Goal: Task Accomplishment & Management: Manage account settings

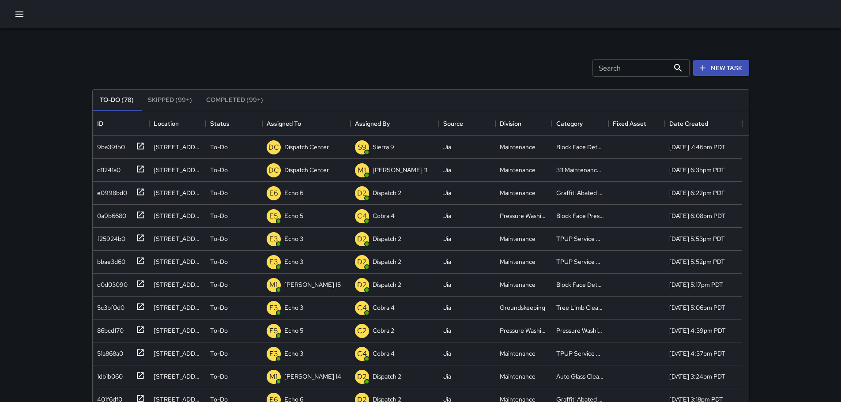
scroll to position [367, 649]
click at [145, 144] on div "9ba39f50" at bounding box center [121, 147] width 57 height 23
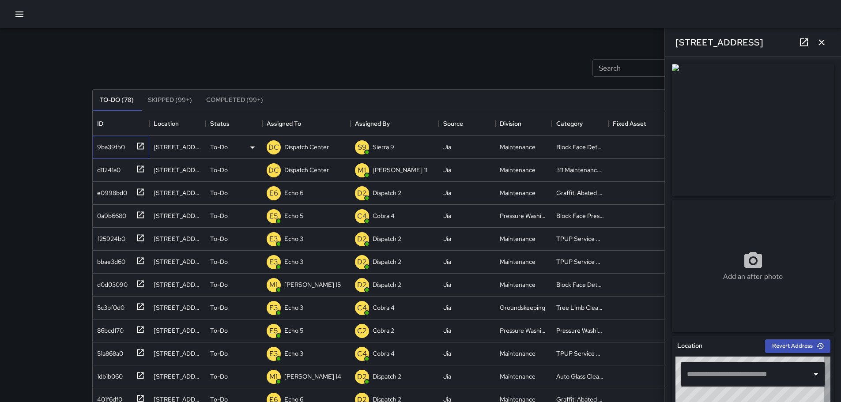
type input "**********"
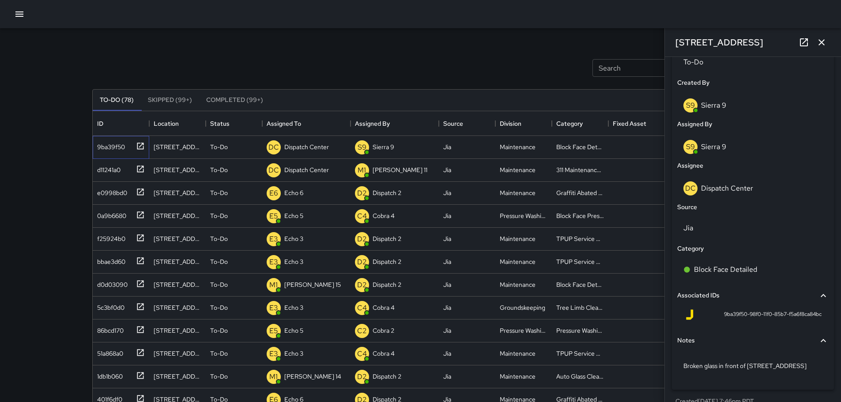
scroll to position [445, 0]
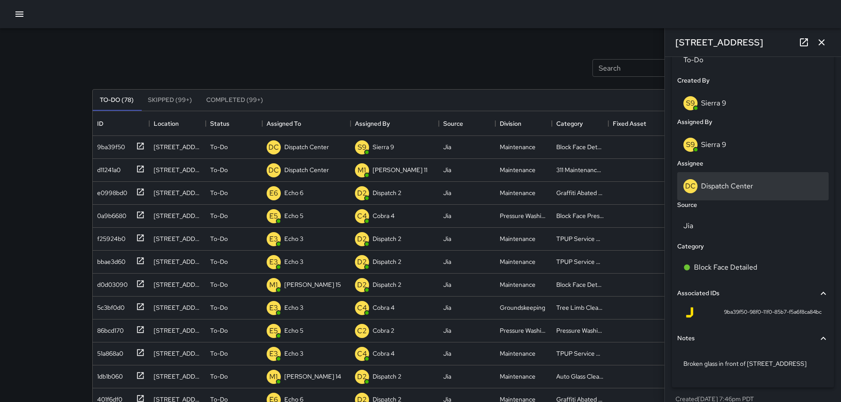
click at [715, 190] on p "Dispatch Center" at bounding box center [727, 185] width 52 height 9
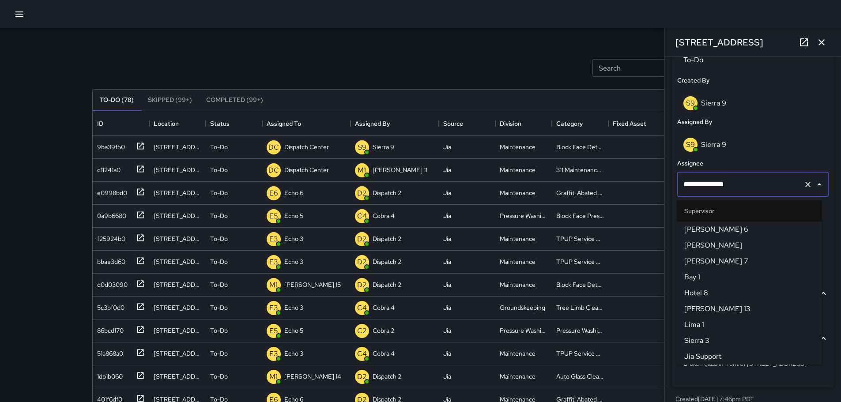
scroll to position [906, 0]
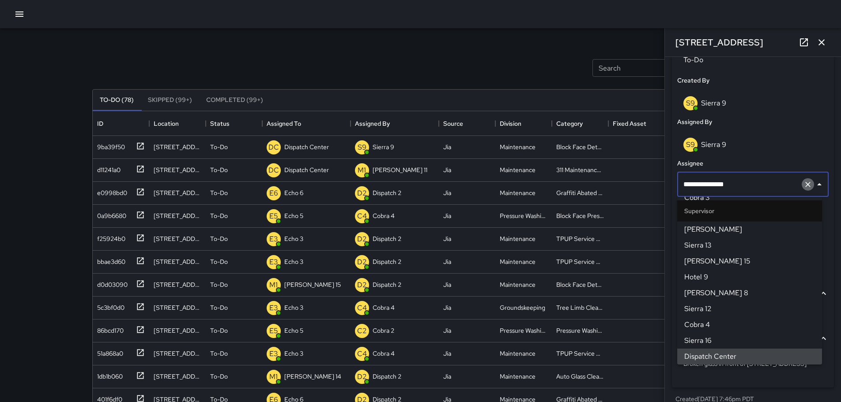
click at [803, 189] on button "Clear" at bounding box center [808, 184] width 12 height 12
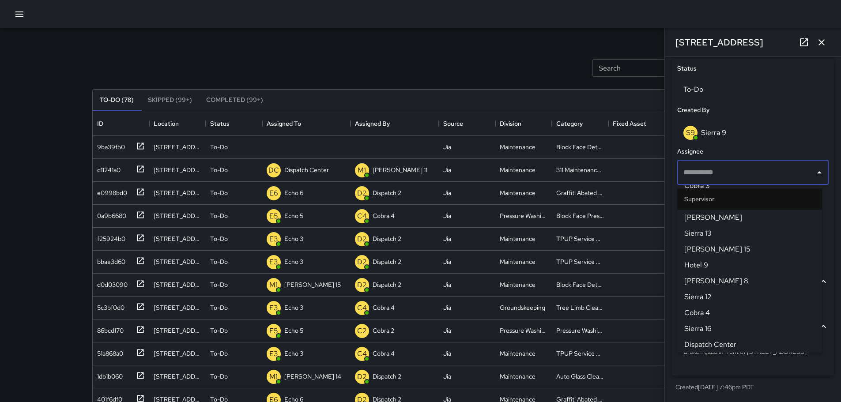
scroll to position [415, 0]
type input "*******"
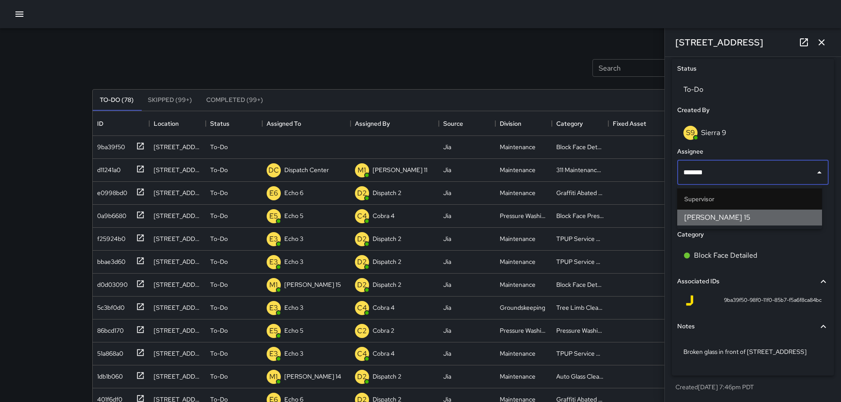
click at [717, 215] on span "[PERSON_NAME] 15" at bounding box center [749, 217] width 131 height 11
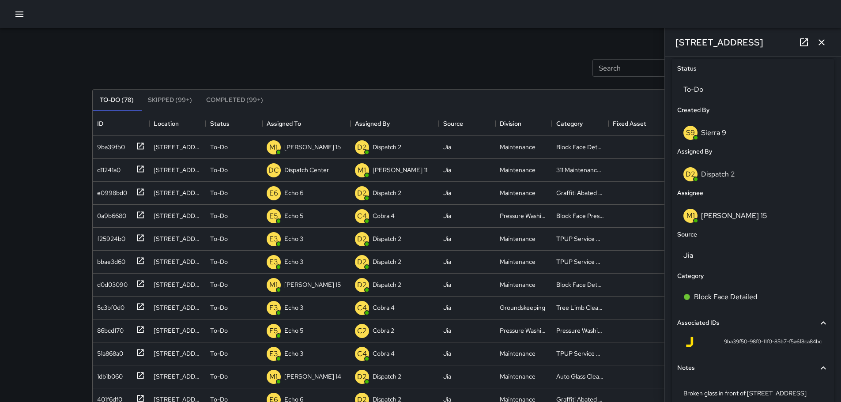
click at [828, 44] on button "button" at bounding box center [822, 43] width 18 height 18
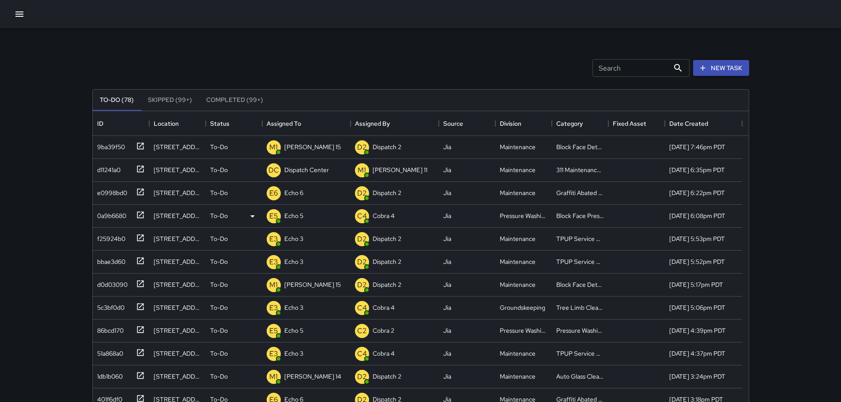
scroll to position [44, 0]
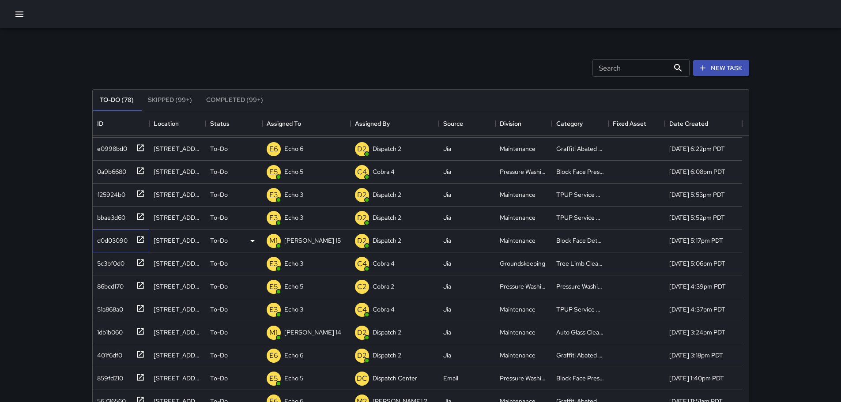
click at [139, 240] on icon at bounding box center [140, 239] width 9 height 9
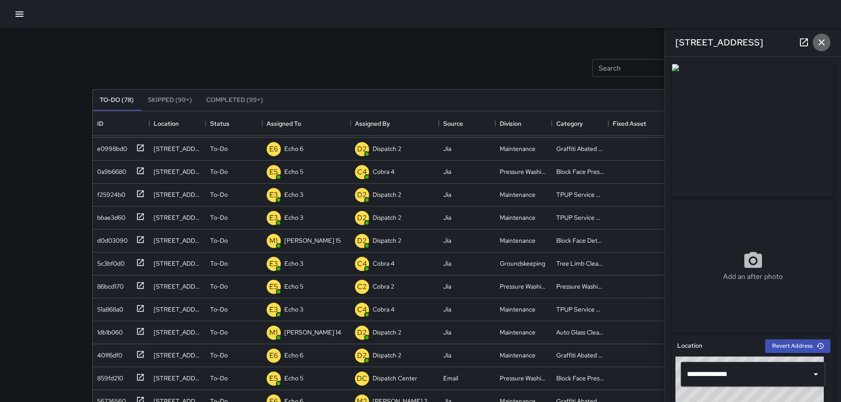
click at [822, 46] on icon "button" at bounding box center [821, 42] width 11 height 11
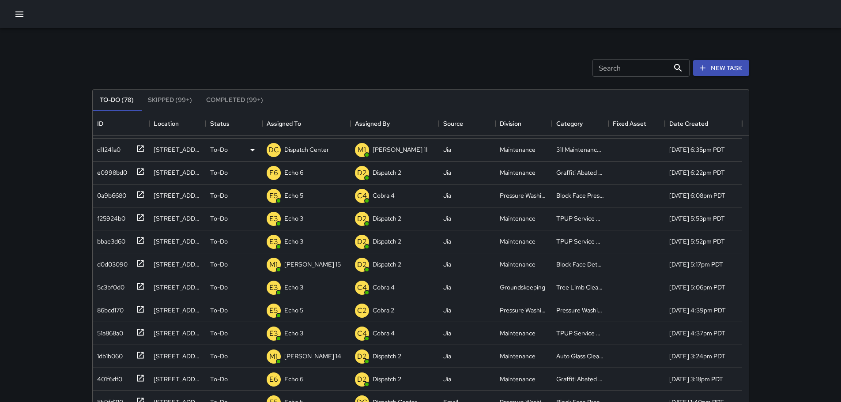
scroll to position [0, 0]
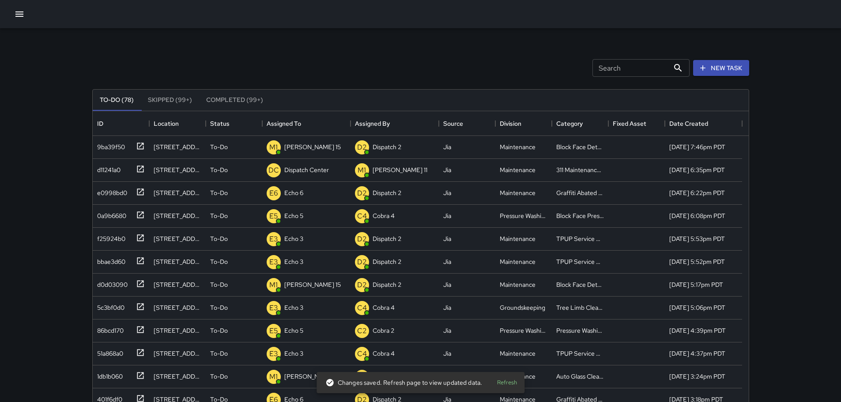
click at [501, 384] on button "Refresh" at bounding box center [507, 383] width 28 height 14
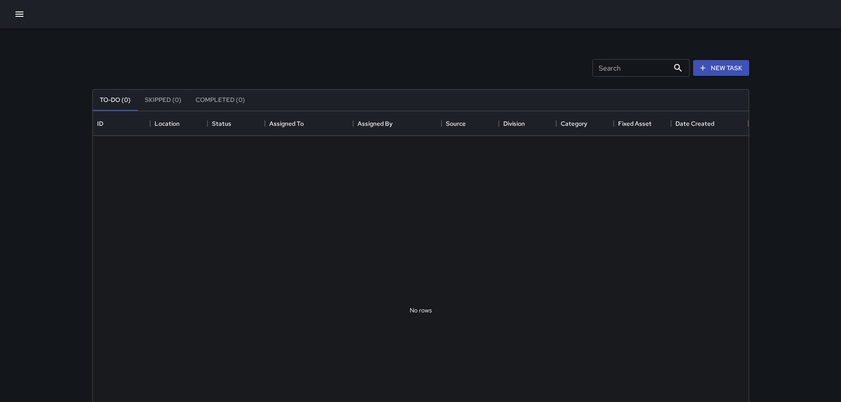
scroll to position [367, 649]
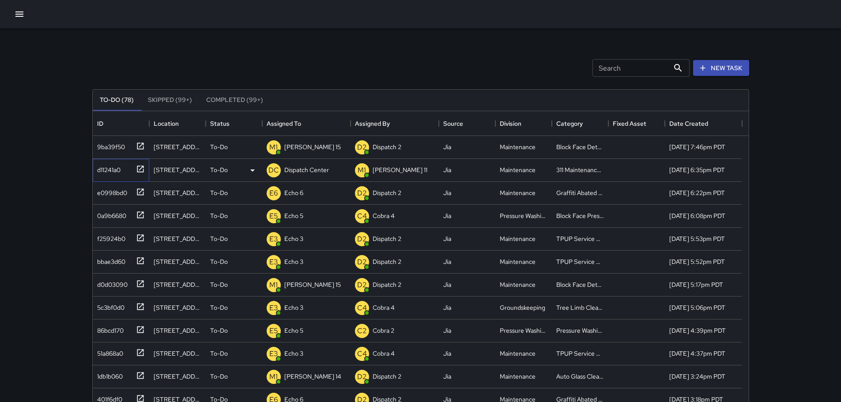
click at [141, 166] on icon at bounding box center [140, 169] width 9 height 9
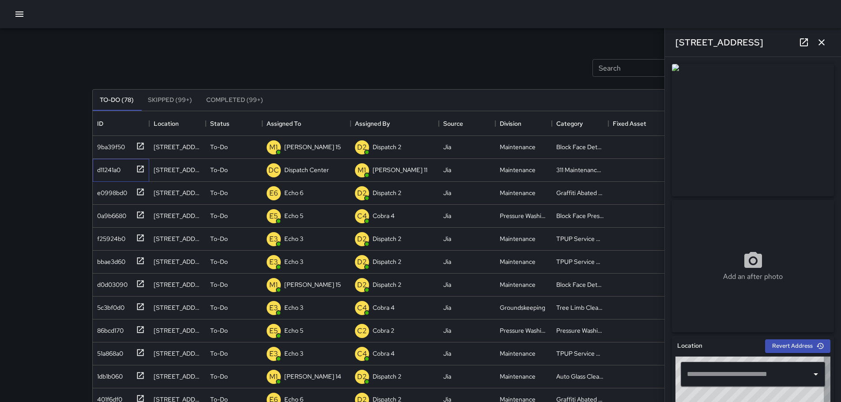
type input "**********"
click at [758, 378] on input "**********" at bounding box center [741, 374] width 112 height 17
click at [139, 166] on icon at bounding box center [140, 169] width 9 height 9
click at [222, 169] on p "To-Do" at bounding box center [219, 170] width 18 height 9
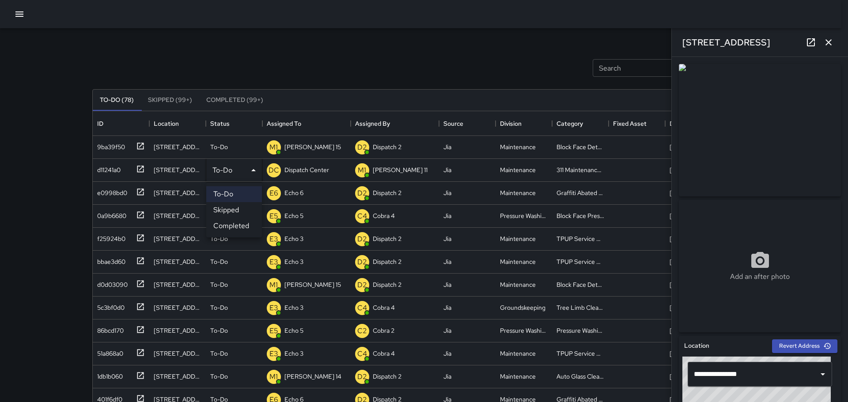
click at [234, 231] on li "Completed" at bounding box center [234, 226] width 56 height 16
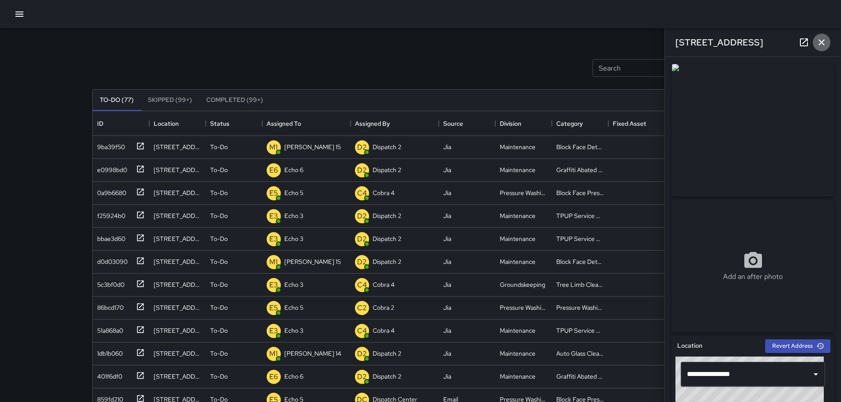
click at [819, 41] on icon "button" at bounding box center [821, 42] width 11 height 11
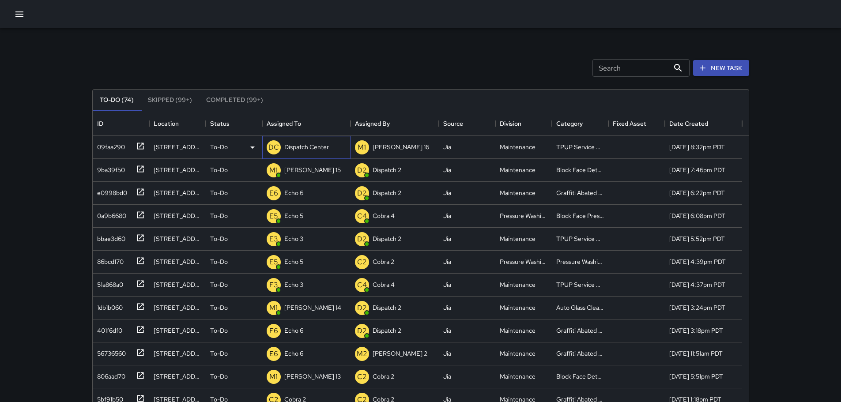
click at [312, 144] on p "Dispatch Center" at bounding box center [306, 147] width 45 height 9
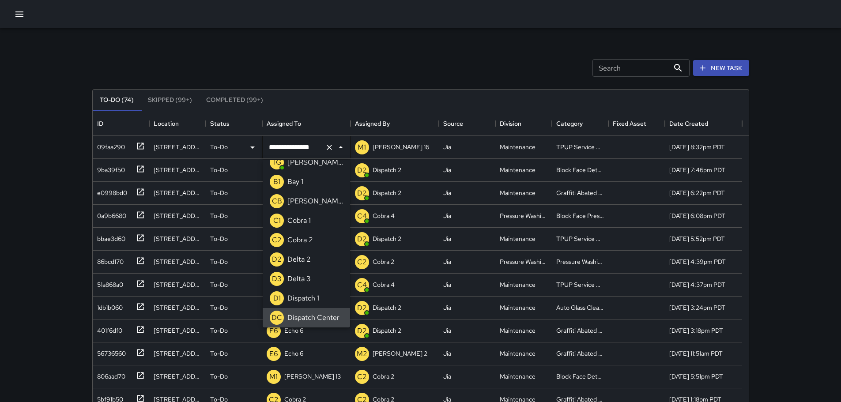
click at [329, 147] on icon "Clear" at bounding box center [329, 147] width 5 height 5
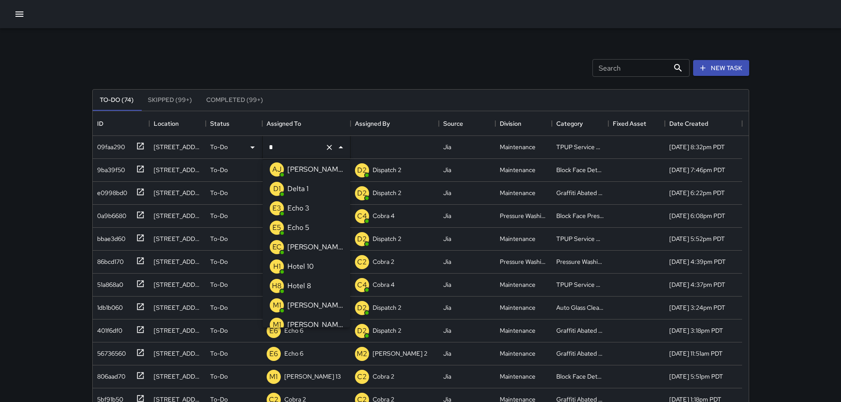
type input "**"
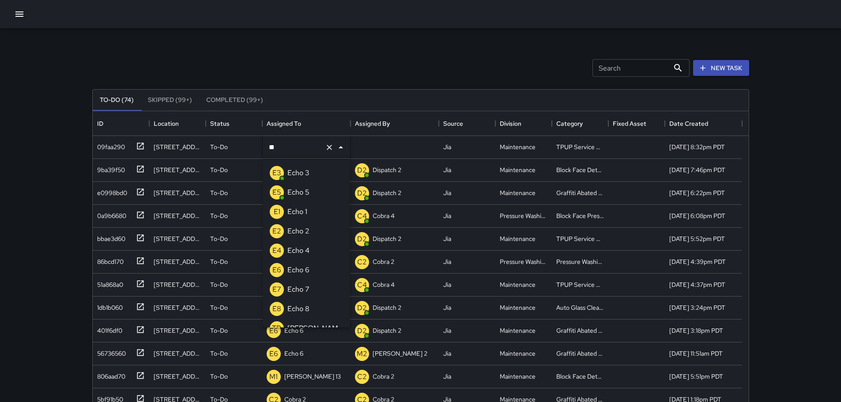
click at [311, 176] on div "Echo 3" at bounding box center [299, 173] width 26 height 14
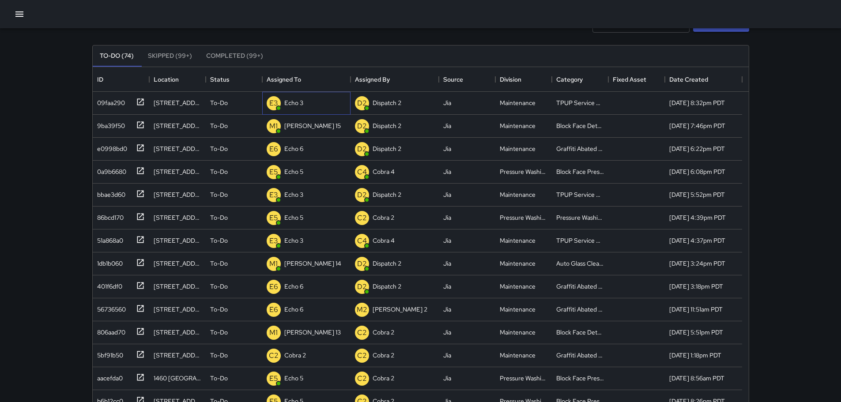
scroll to position [119, 0]
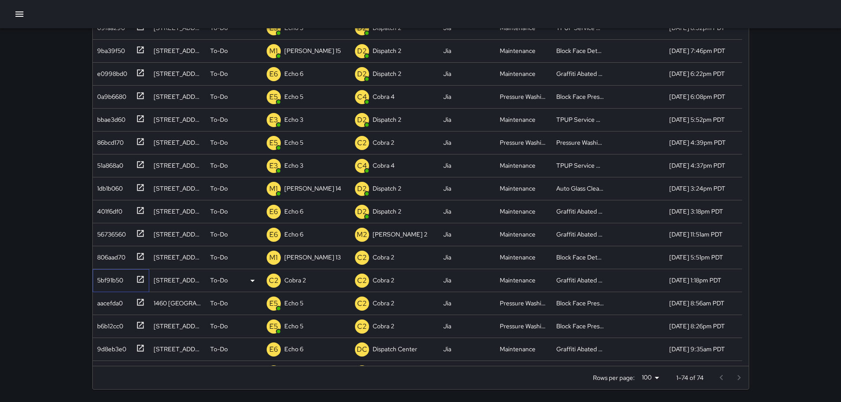
click at [140, 279] on icon at bounding box center [140, 279] width 9 height 9
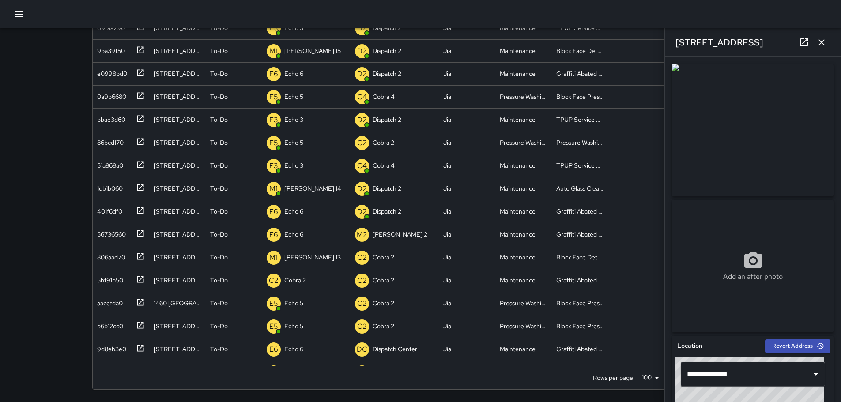
click at [825, 45] on icon "button" at bounding box center [821, 42] width 11 height 11
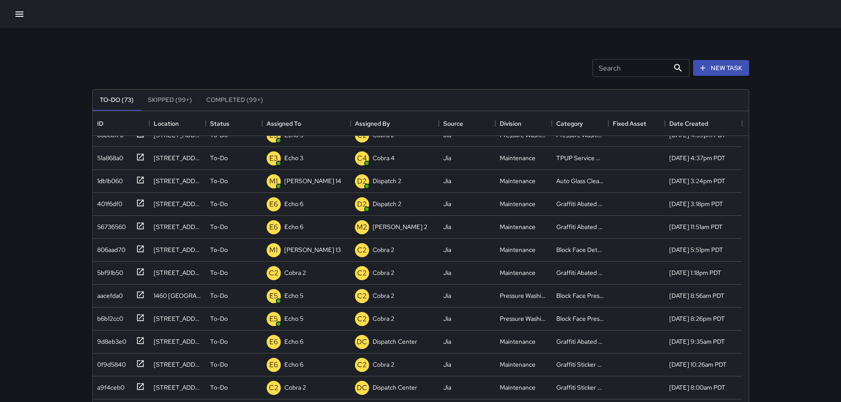
scroll to position [0, 0]
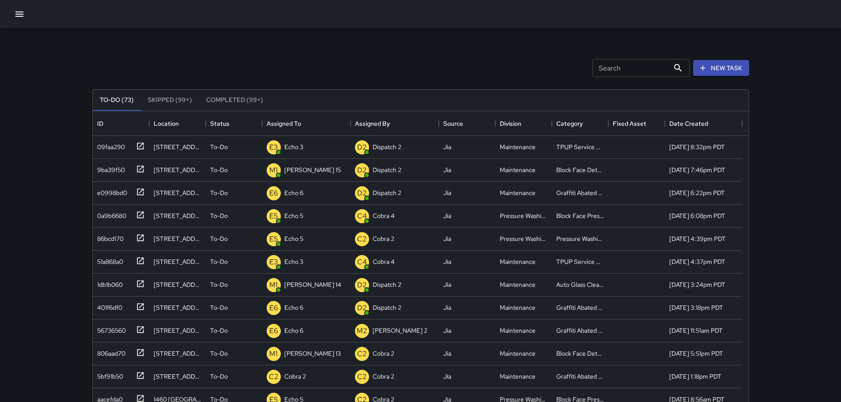
click at [22, 10] on icon "button" at bounding box center [19, 14] width 11 height 11
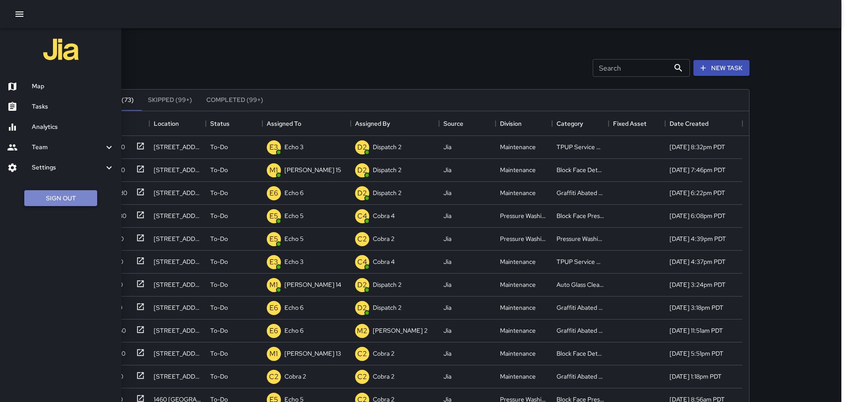
click at [74, 192] on button "Sign Out" at bounding box center [60, 198] width 73 height 16
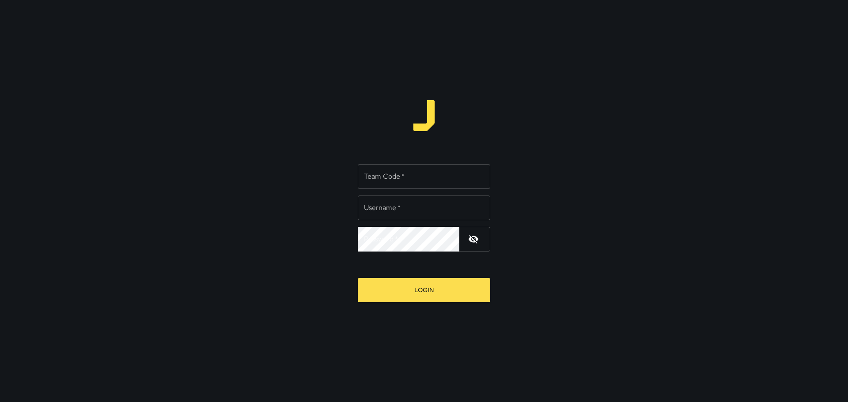
type input "*********"
click at [461, 185] on input "Team Code   *" at bounding box center [424, 176] width 132 height 25
type input "****"
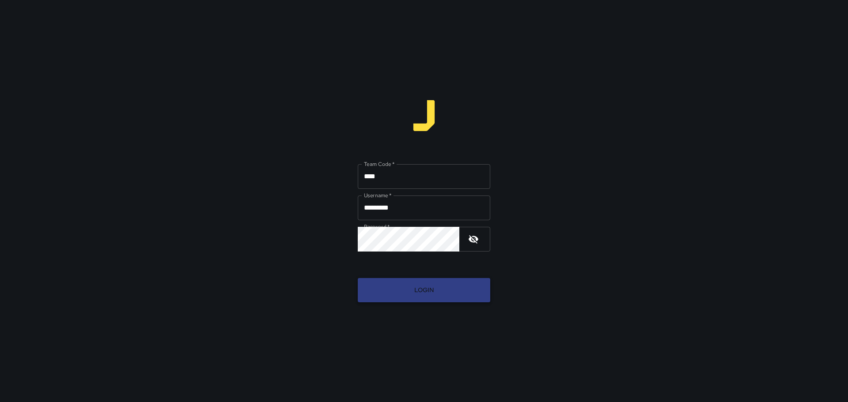
click at [418, 298] on button "Login" at bounding box center [424, 290] width 132 height 24
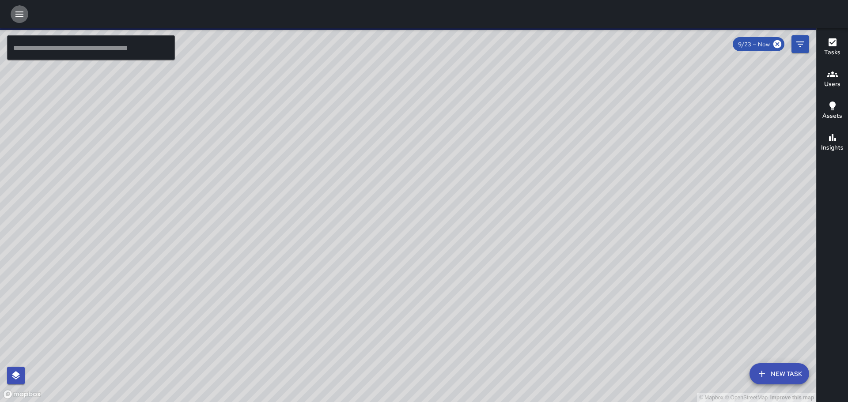
click at [21, 19] on button "button" at bounding box center [20, 14] width 18 height 18
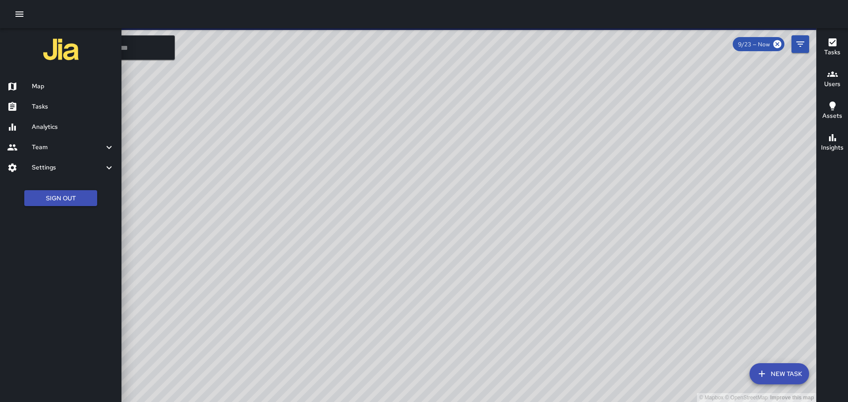
click at [48, 110] on h6 "Tasks" at bounding box center [73, 107] width 83 height 10
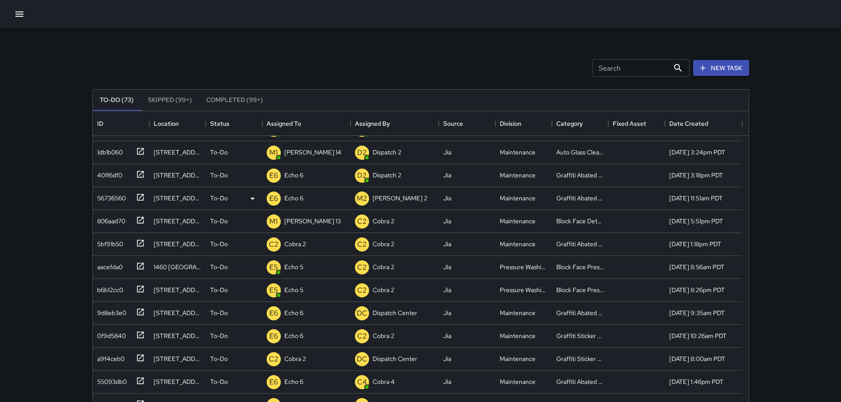
scroll to position [88, 0]
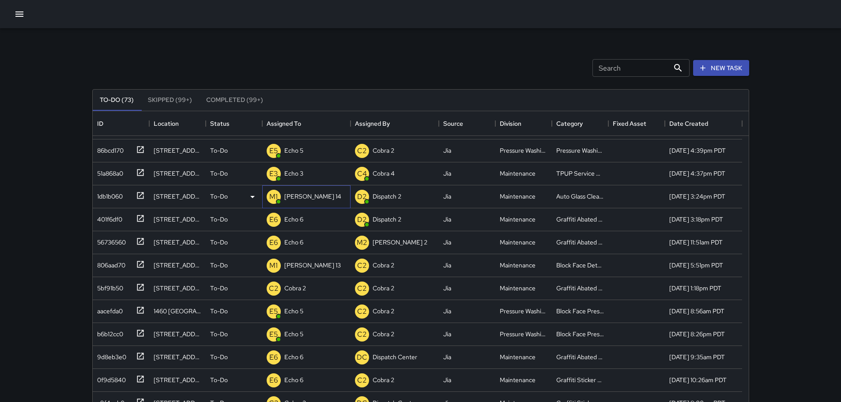
click at [291, 202] on div "[PERSON_NAME] 14" at bounding box center [313, 196] width 60 height 12
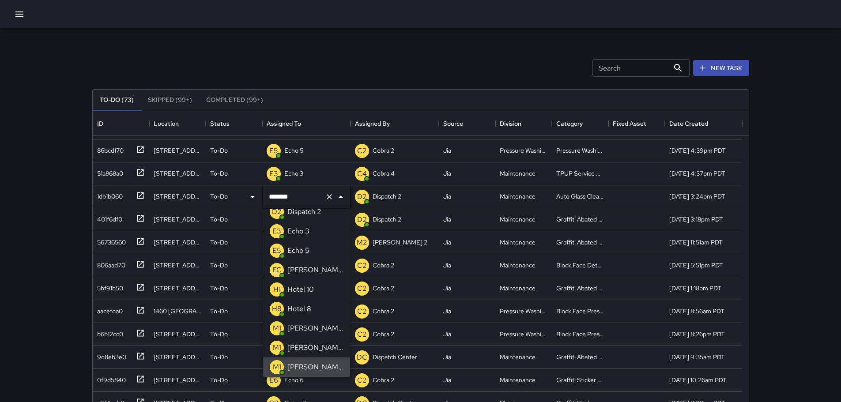
click at [326, 199] on icon "Clear" at bounding box center [329, 196] width 9 height 9
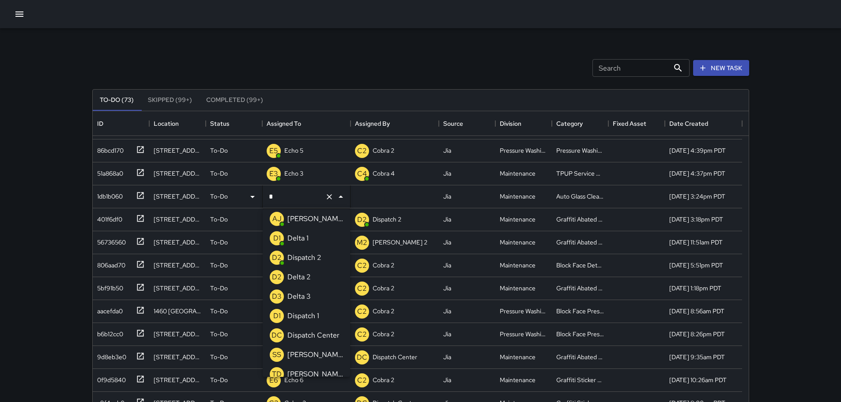
type input "**"
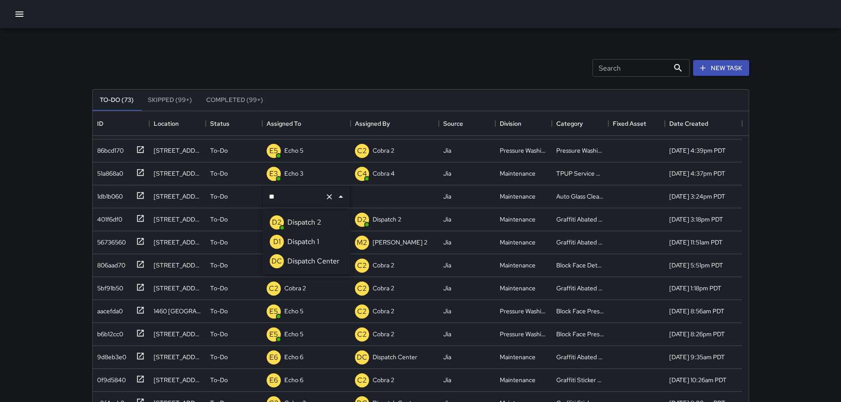
click at [317, 264] on p "Dispatch Center" at bounding box center [313, 261] width 52 height 11
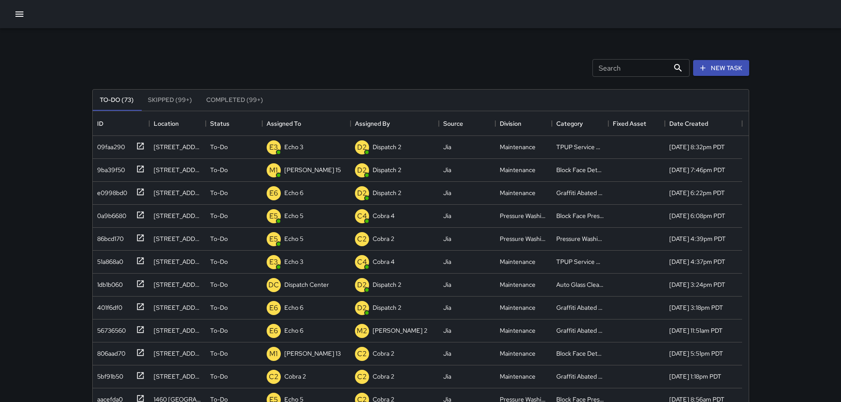
click at [72, 202] on div "Search Search New Task To-Do (73) Skipped (99+) Completed (99+) ID Location Sta…" at bounding box center [420, 260] width 841 height 521
click at [140, 283] on icon at bounding box center [140, 283] width 9 height 9
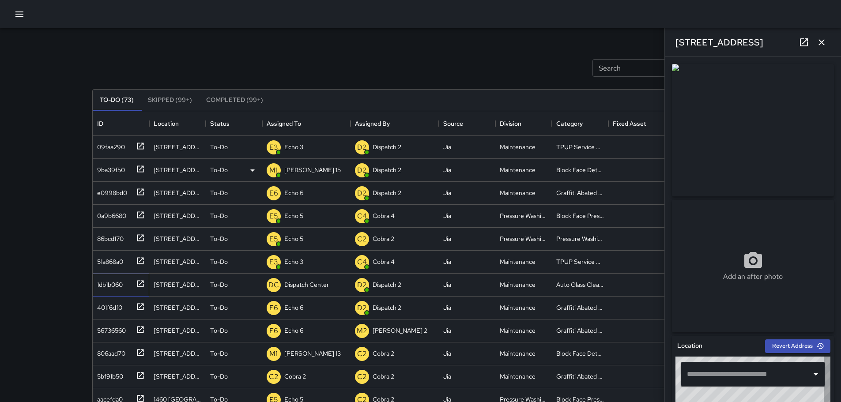
type input "**********"
click at [822, 42] on icon "button" at bounding box center [821, 42] width 6 height 6
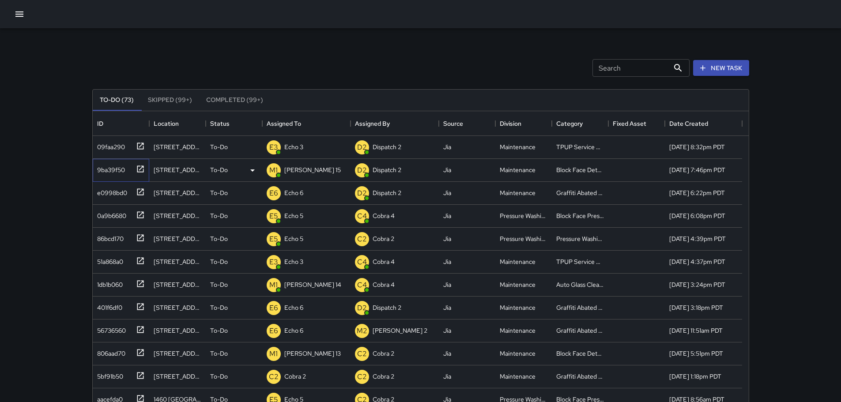
click at [136, 170] on icon at bounding box center [140, 169] width 9 height 9
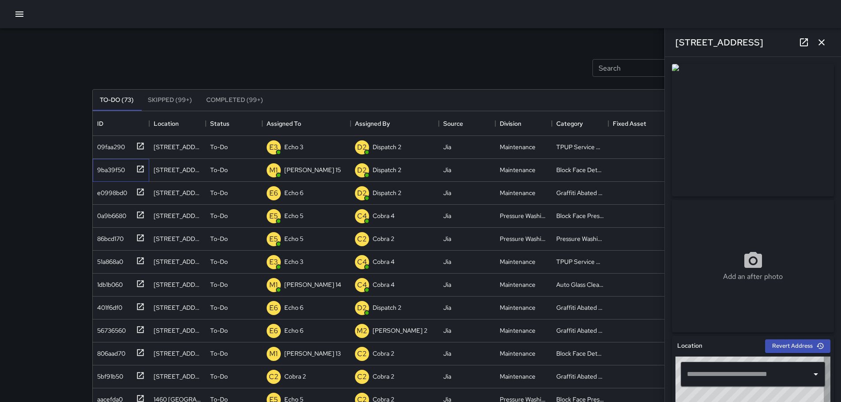
type input "**********"
click at [821, 41] on icon "button" at bounding box center [821, 42] width 11 height 11
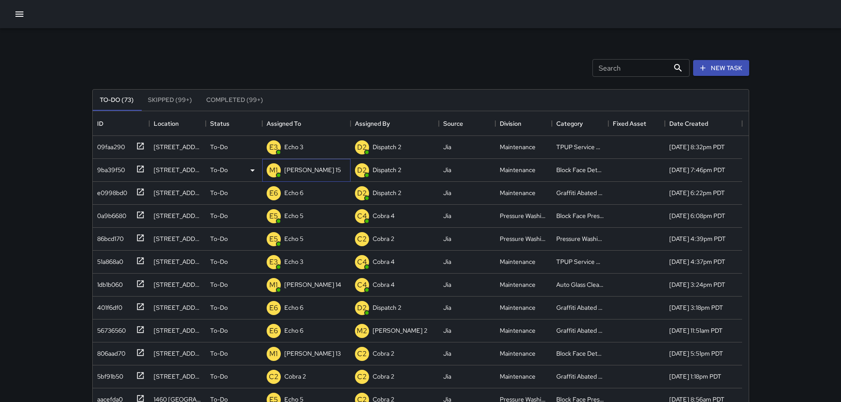
click at [303, 172] on p "Mike 15" at bounding box center [312, 170] width 57 height 9
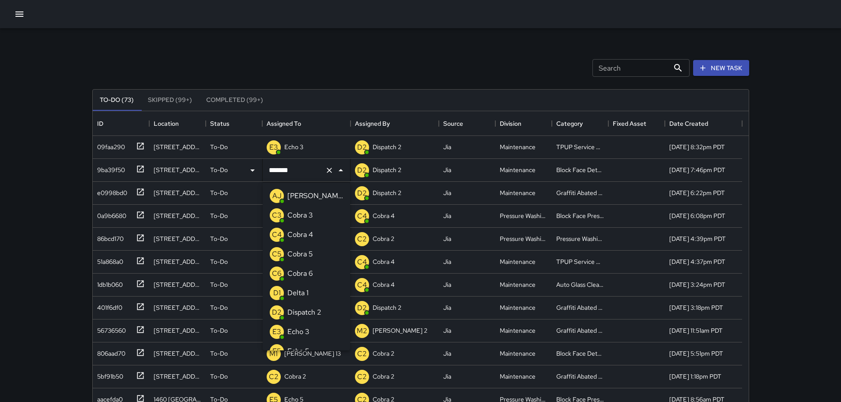
scroll to position [147, 0]
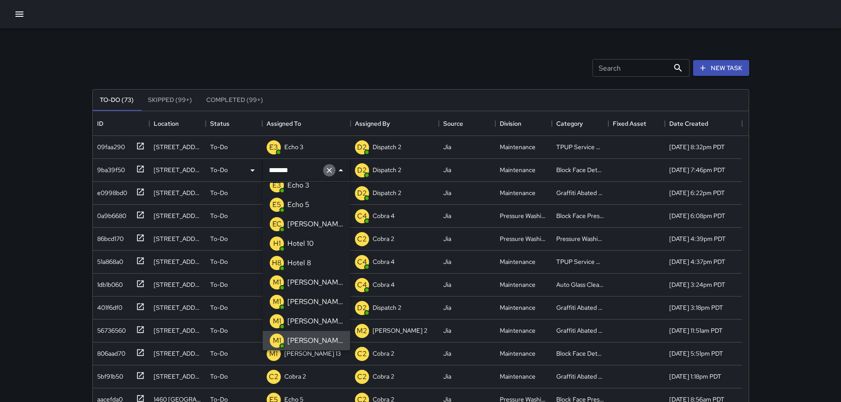
click at [325, 173] on icon "Clear" at bounding box center [329, 170] width 9 height 9
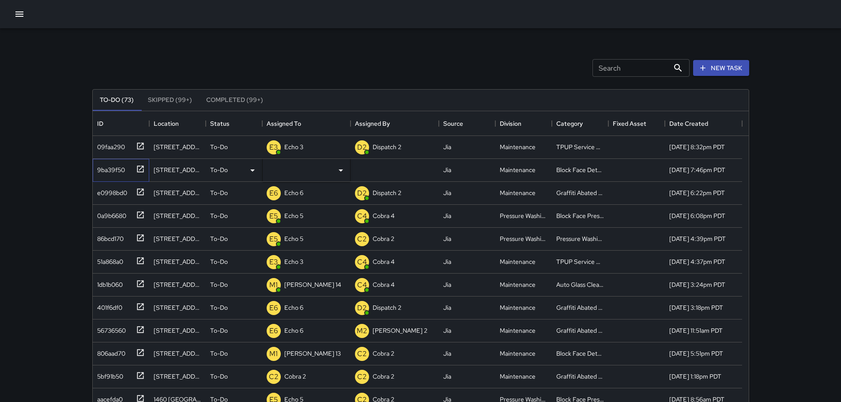
click at [144, 168] on icon at bounding box center [140, 169] width 9 height 9
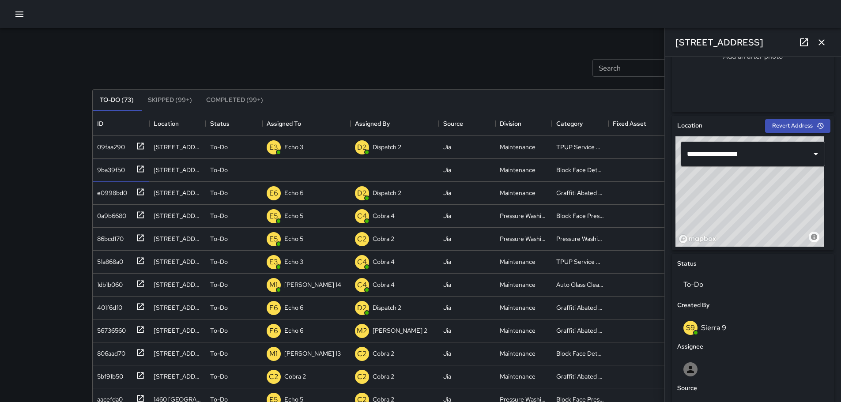
scroll to position [0, 0]
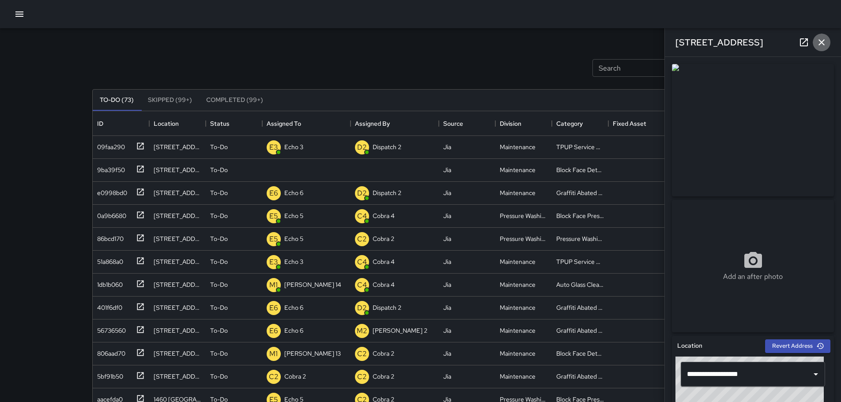
click at [825, 48] on button "button" at bounding box center [822, 43] width 18 height 18
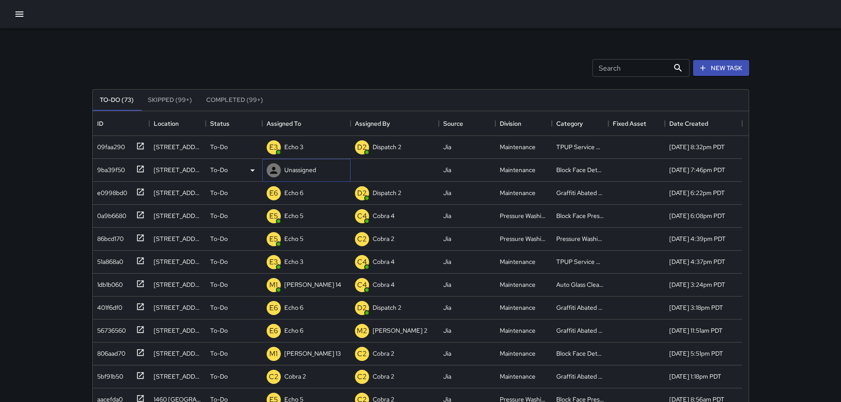
click at [295, 171] on p "Unassigned" at bounding box center [300, 170] width 32 height 9
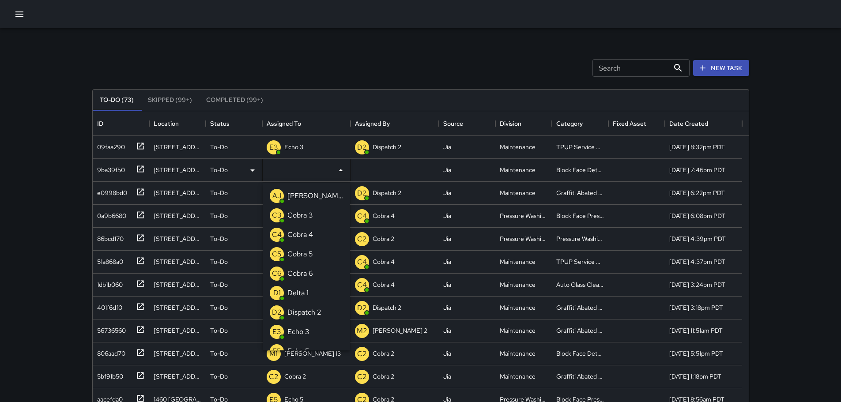
type input "*"
type input "**"
click at [308, 232] on p "Dispatch Center" at bounding box center [313, 235] width 52 height 11
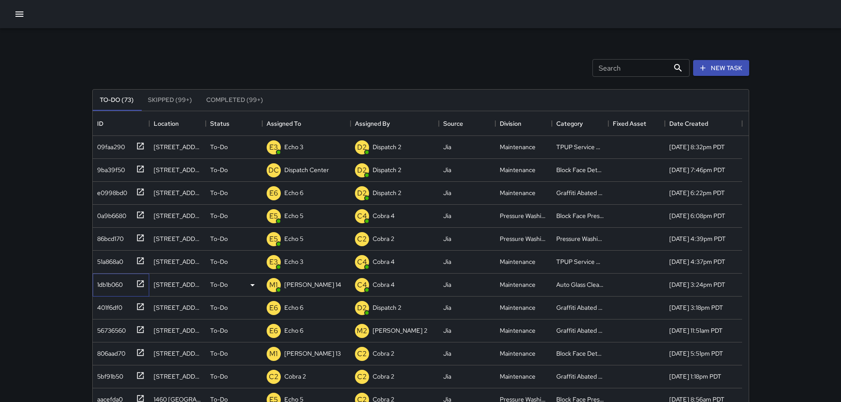
click at [136, 283] on icon at bounding box center [140, 283] width 9 height 9
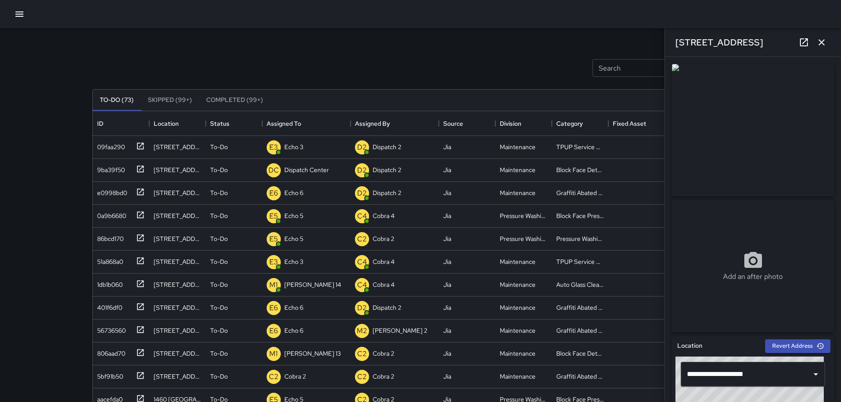
click at [822, 44] on icon "button" at bounding box center [821, 42] width 11 height 11
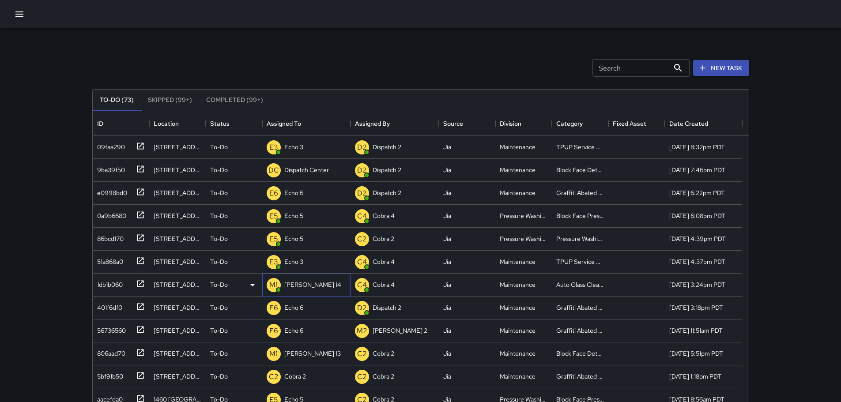
click at [301, 286] on p "Mike 14" at bounding box center [312, 284] width 57 height 9
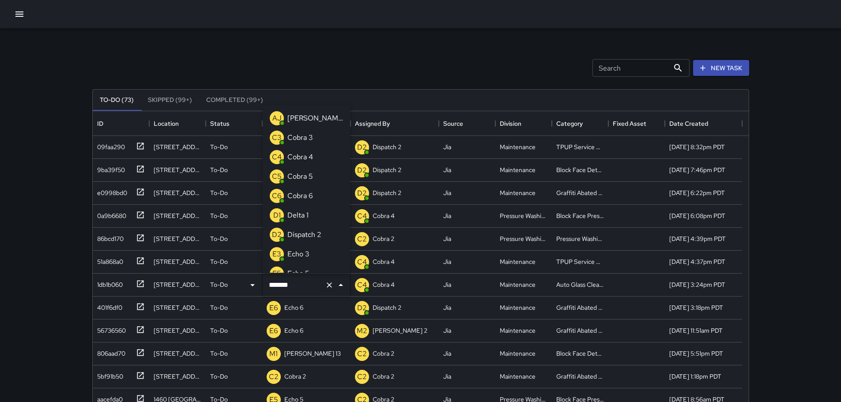
scroll to position [127, 0]
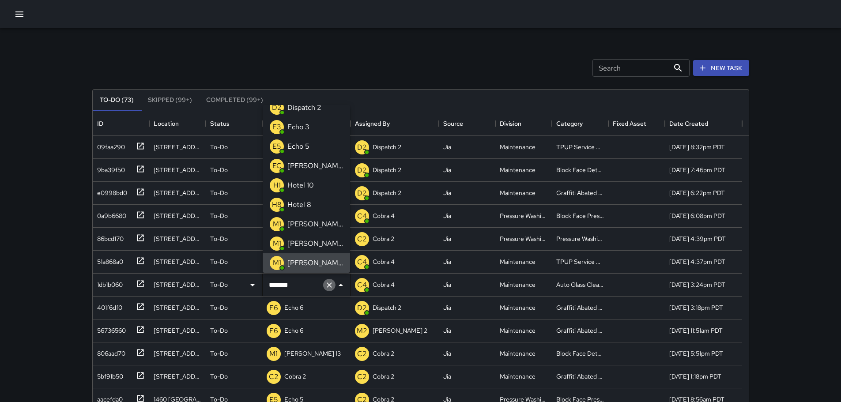
click at [328, 286] on icon "Clear" at bounding box center [329, 285] width 5 height 5
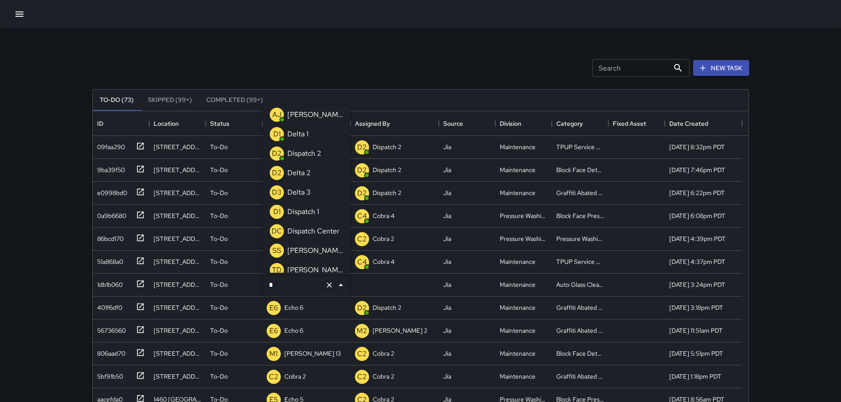
type input "**"
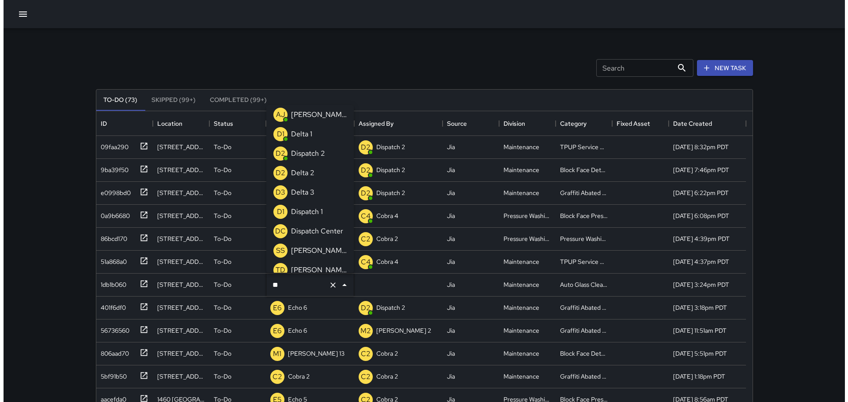
scroll to position [0, 0]
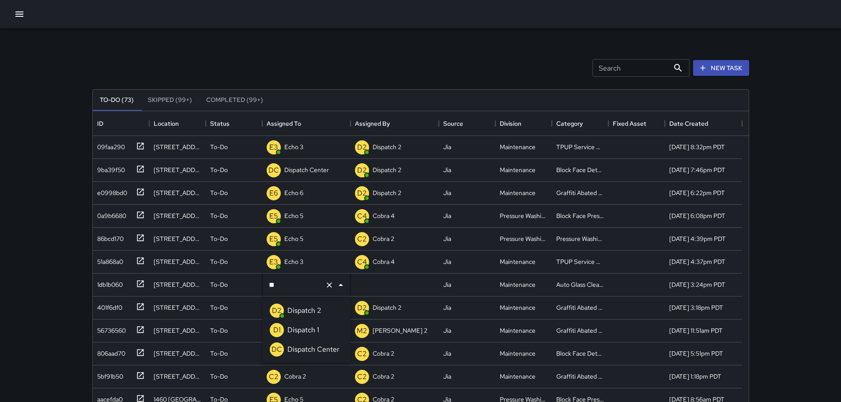
click at [313, 351] on p "Dispatch Center" at bounding box center [313, 349] width 52 height 11
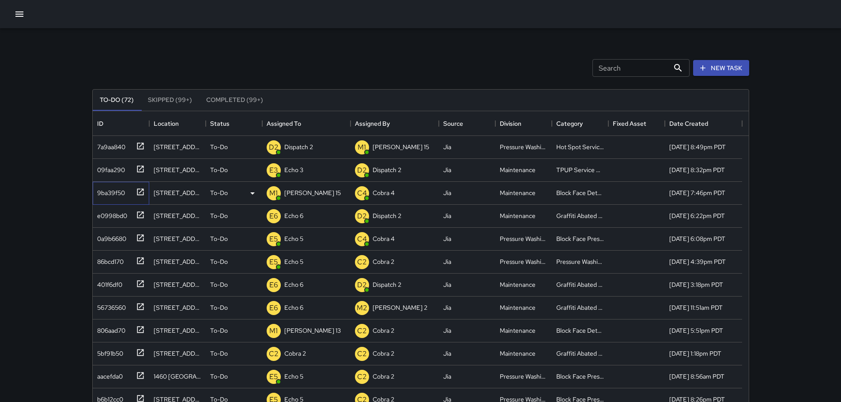
click at [139, 188] on icon at bounding box center [140, 192] width 9 height 9
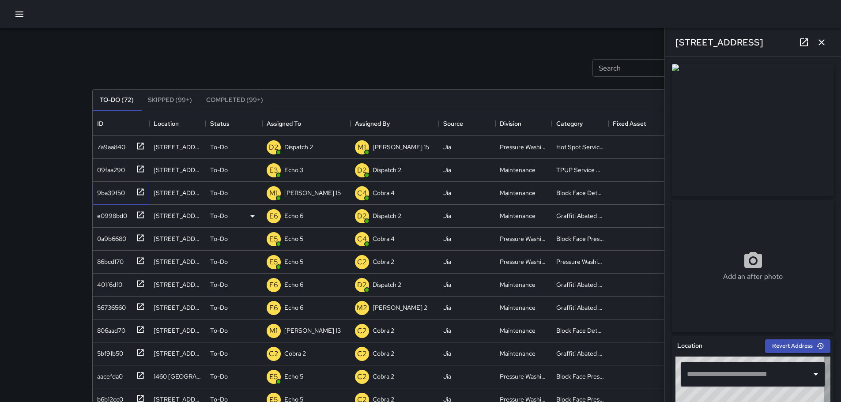
type input "**********"
click at [822, 41] on icon "button" at bounding box center [821, 42] width 11 height 11
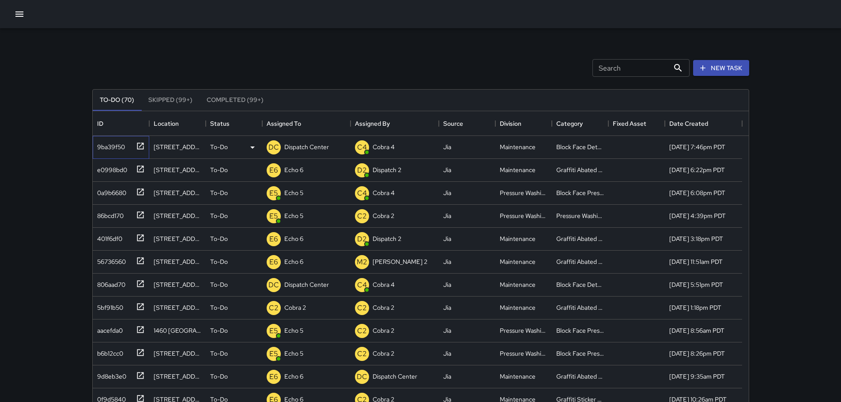
click at [137, 149] on icon at bounding box center [140, 146] width 7 height 7
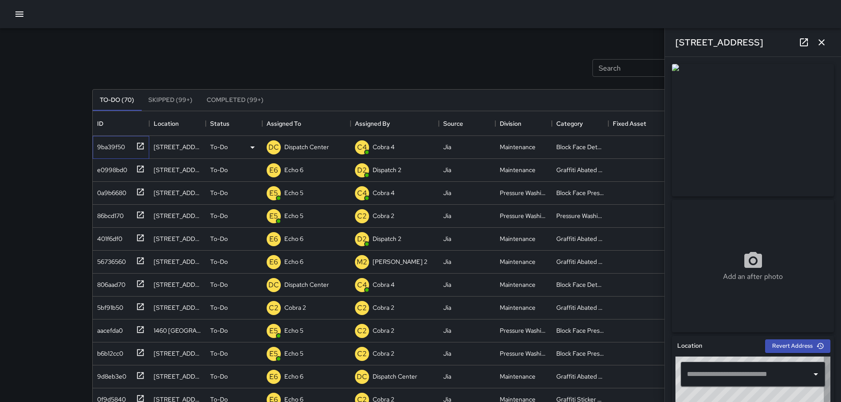
type input "**********"
click at [817, 50] on button "button" at bounding box center [822, 43] width 18 height 18
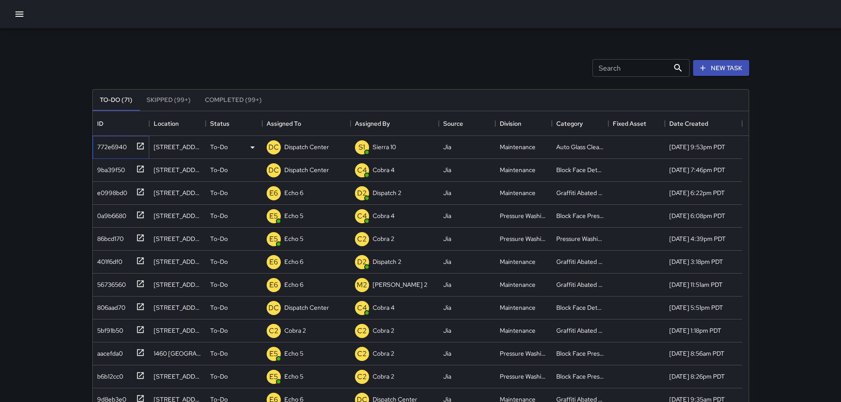
click at [143, 148] on icon at bounding box center [140, 146] width 7 height 7
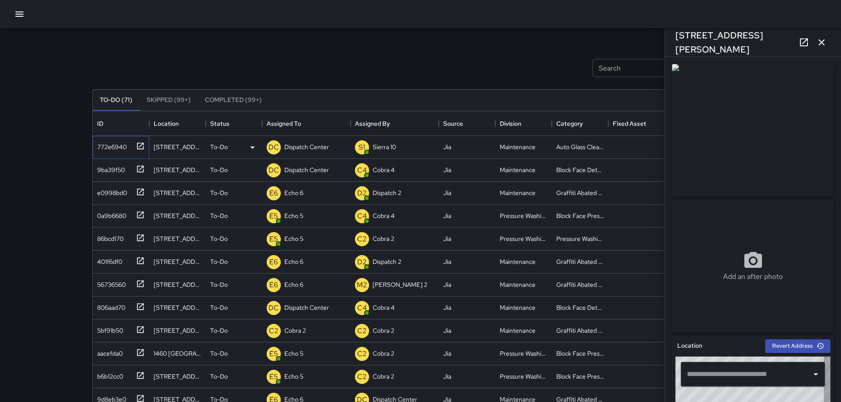
type input "**********"
click at [822, 44] on icon "button" at bounding box center [821, 42] width 11 height 11
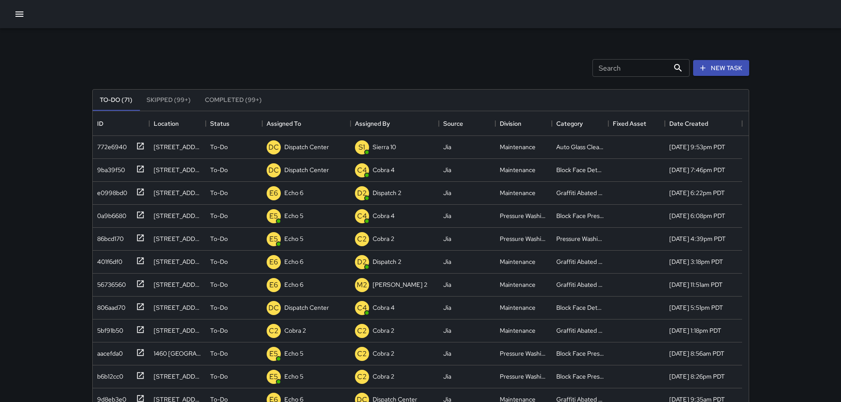
click at [28, 15] on div at bounding box center [420, 14] width 841 height 28
click at [23, 15] on icon "button" at bounding box center [19, 14] width 11 height 11
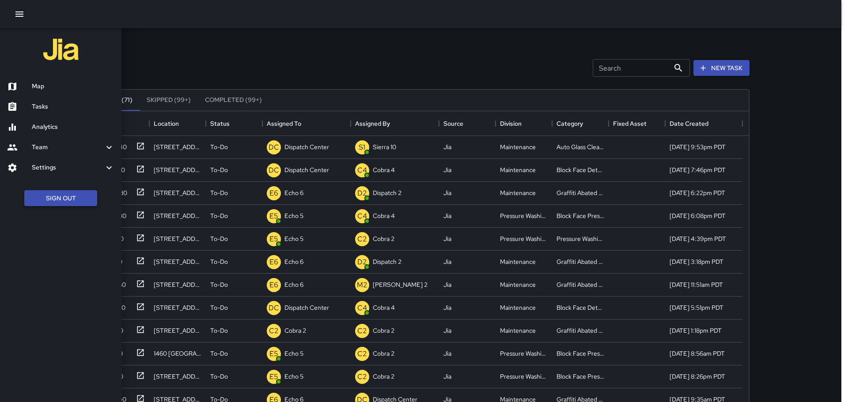
click at [65, 198] on button "Sign Out" at bounding box center [60, 198] width 73 height 16
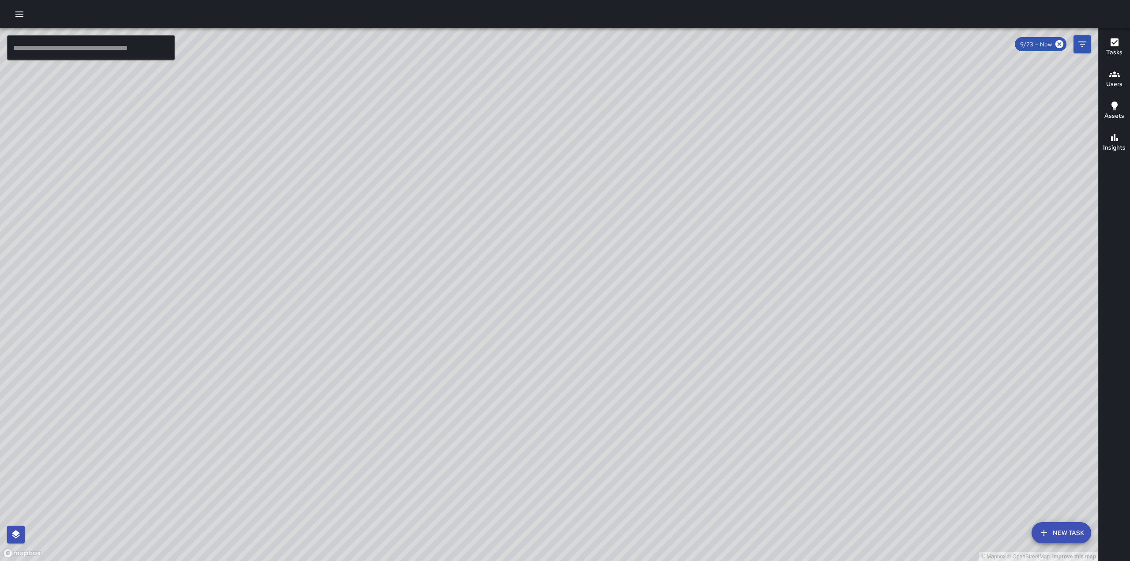
drag, startPoint x: 665, startPoint y: 306, endPoint x: 641, endPoint y: 304, distance: 23.5
click at [641, 305] on div "© Mapbox © OpenStreetMap Improve this map" at bounding box center [549, 294] width 1098 height 533
drag, startPoint x: 845, startPoint y: 368, endPoint x: 783, endPoint y: 326, distance: 74.7
click at [783, 327] on div "© Mapbox © OpenStreetMap Improve this map" at bounding box center [549, 294] width 1098 height 533
drag, startPoint x: 584, startPoint y: 349, endPoint x: 693, endPoint y: 235, distance: 157.0
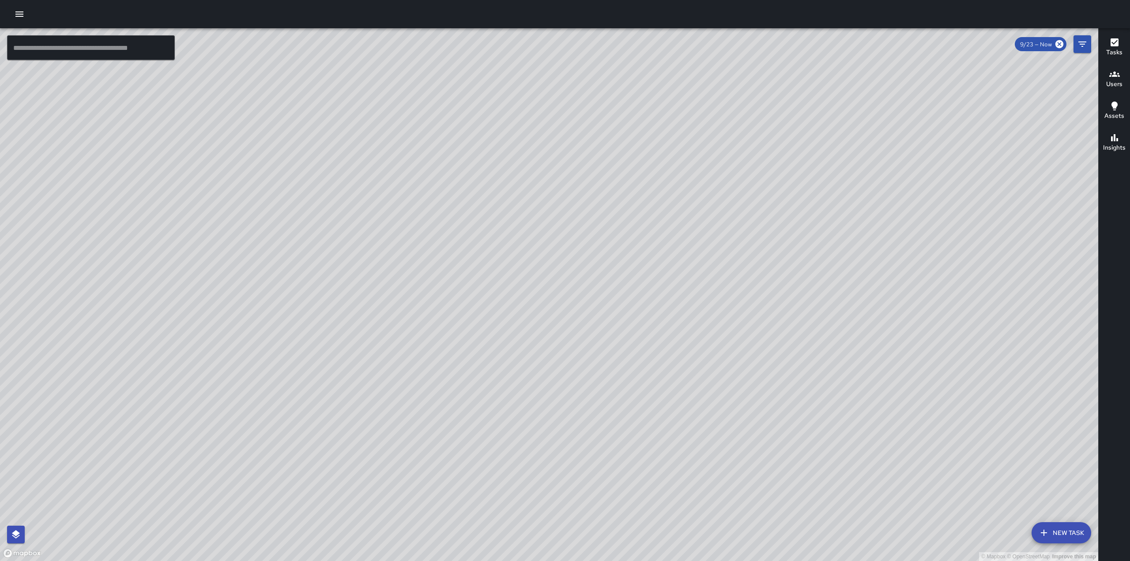
click at [693, 236] on div "© Mapbox © OpenStreetMap Improve this map" at bounding box center [549, 294] width 1098 height 533
drag, startPoint x: 612, startPoint y: 283, endPoint x: 614, endPoint y: 227, distance: 55.7
click at [614, 229] on div "© Mapbox © OpenStreetMap Improve this map" at bounding box center [549, 294] width 1098 height 533
drag, startPoint x: 620, startPoint y: 366, endPoint x: 594, endPoint y: 219, distance: 149.8
click at [603, 228] on div "© Mapbox © OpenStreetMap Improve this map" at bounding box center [549, 294] width 1098 height 533
